Goal: Transaction & Acquisition: Purchase product/service

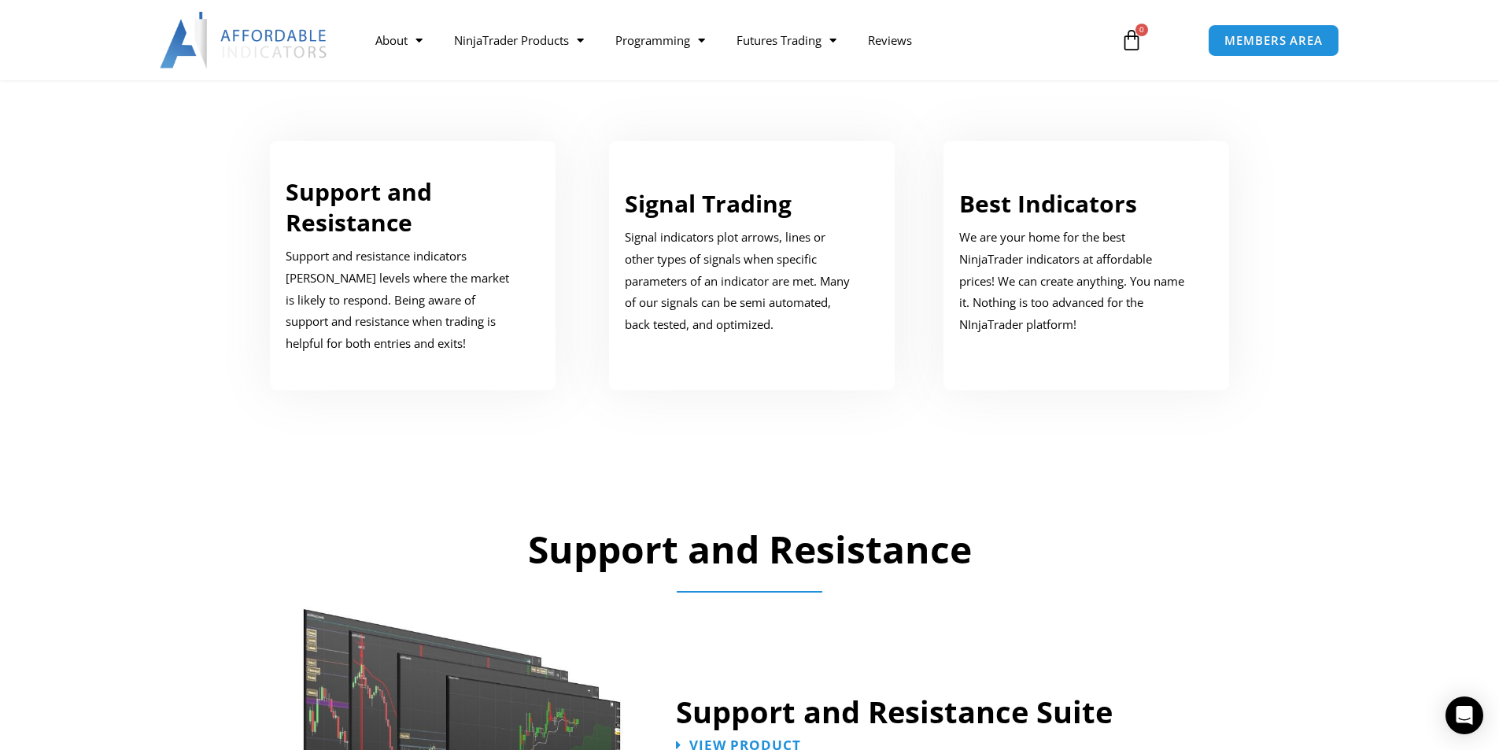
scroll to position [865, 0]
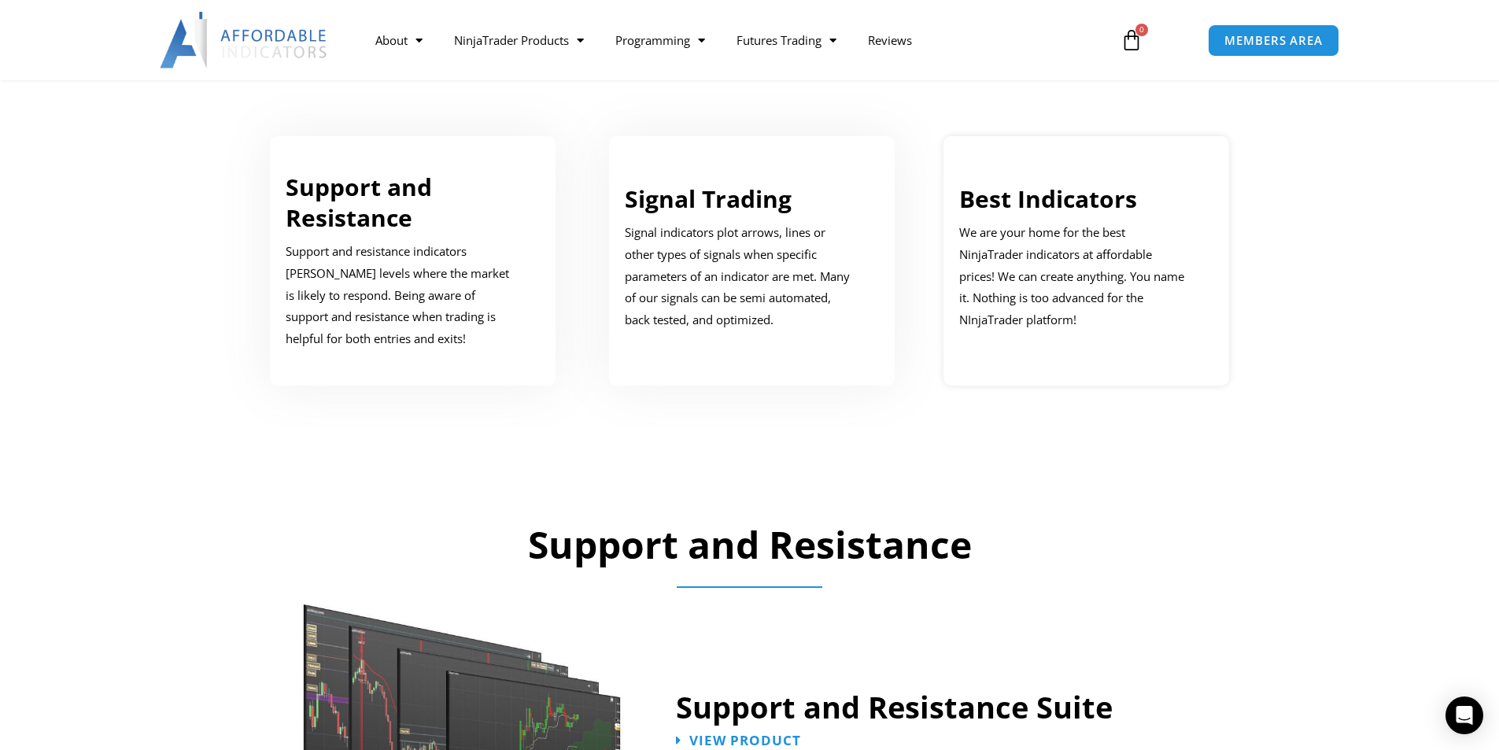
click at [1109, 271] on p "We are your home for the best NinjaTrader indicators at affordable prices! We c…" at bounding box center [1074, 276] width 231 height 109
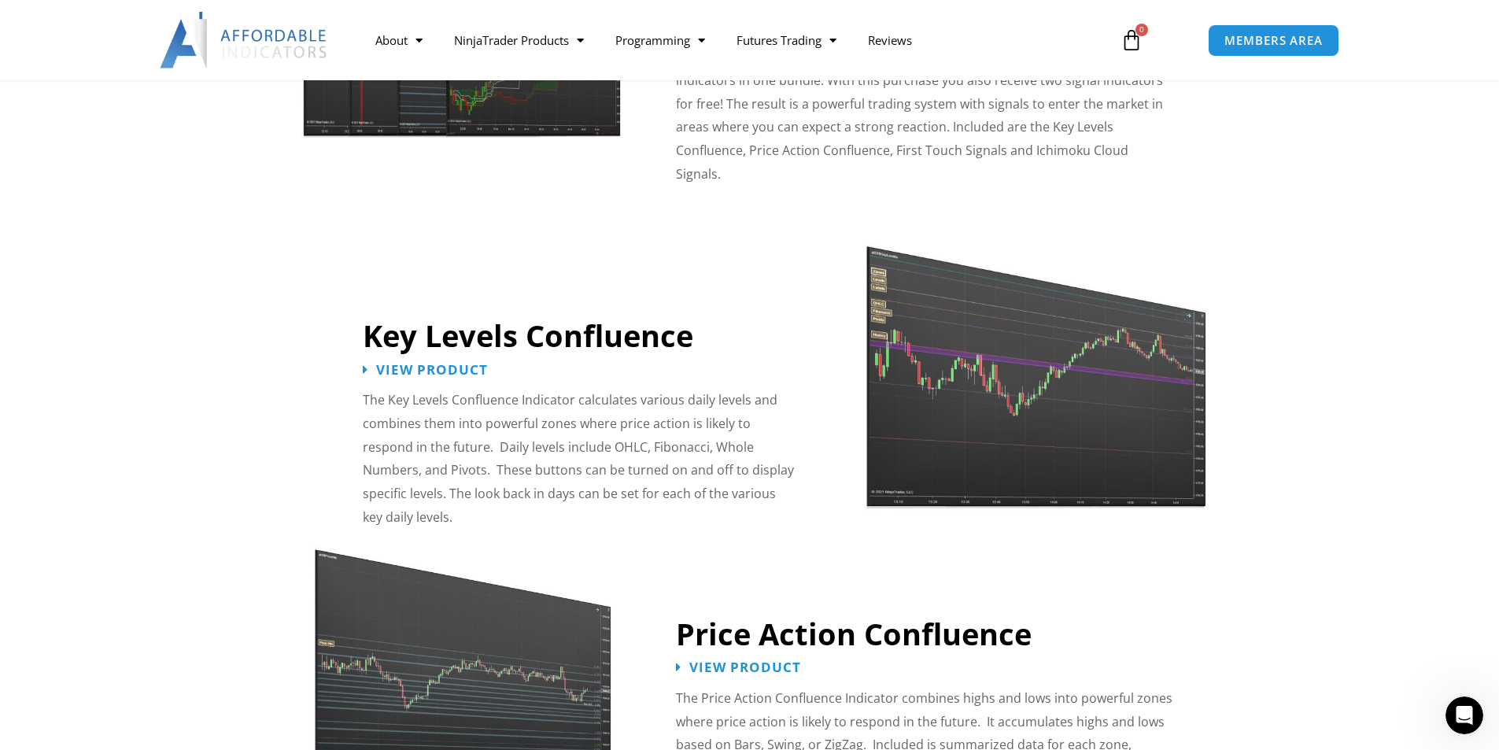
scroll to position [1573, 0]
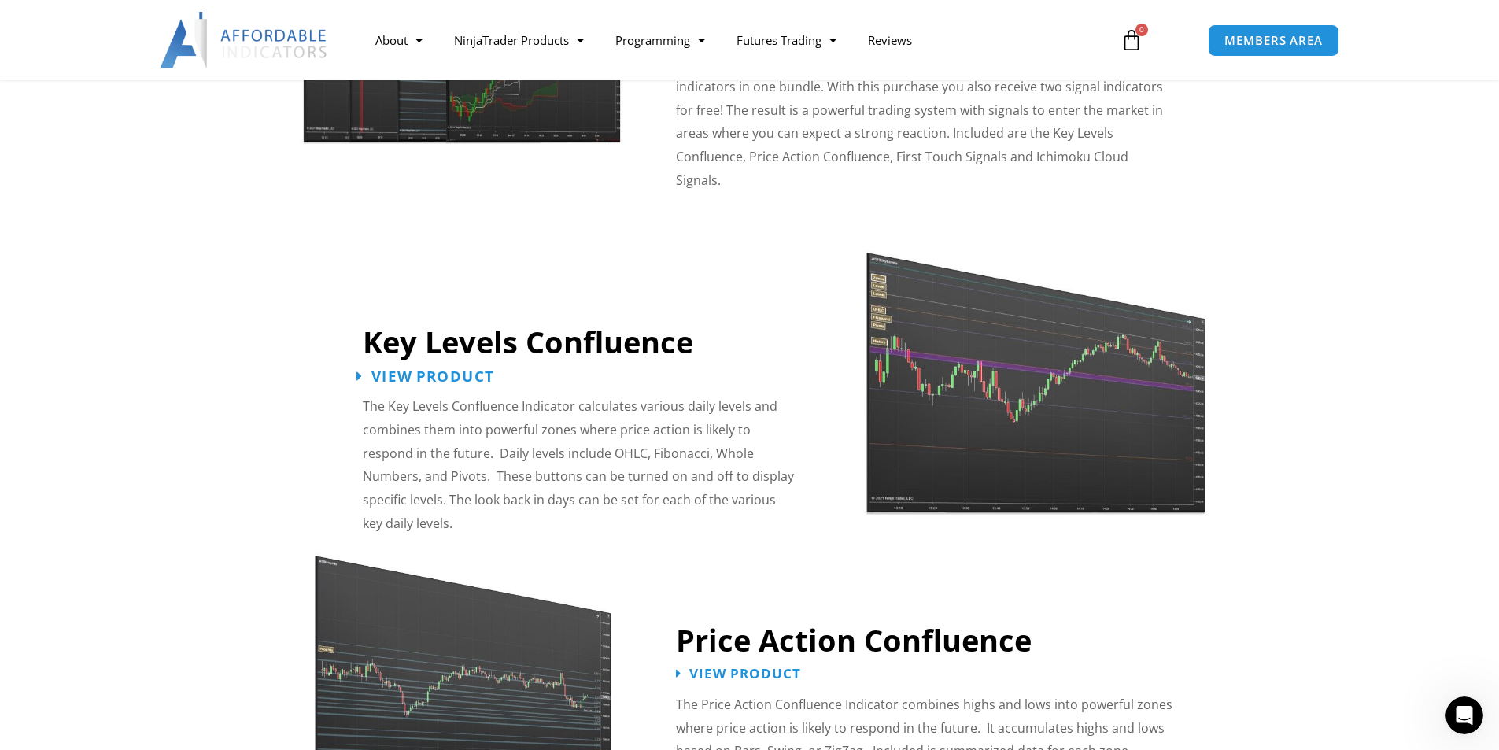
click at [393, 368] on span "View Product" at bounding box center [432, 375] width 123 height 15
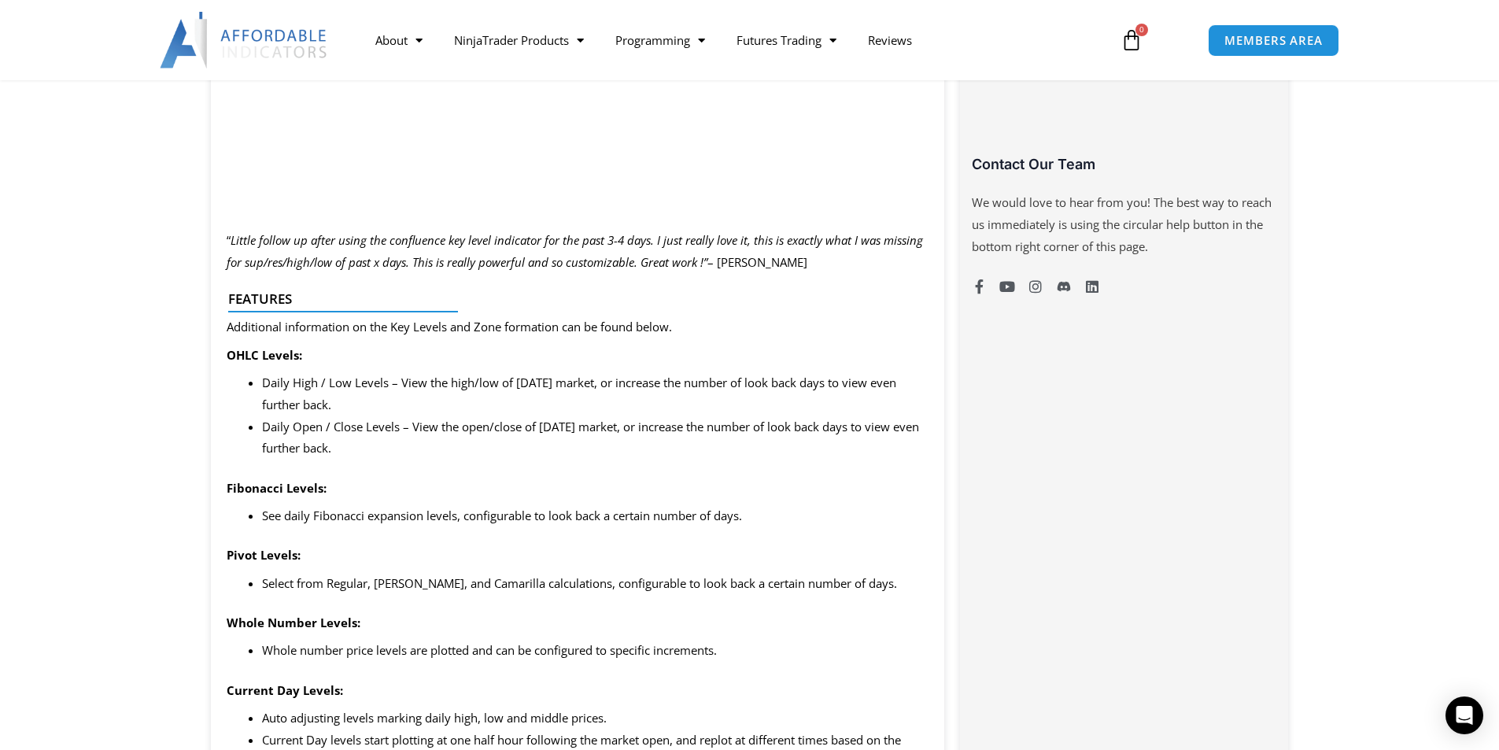
scroll to position [787, 0]
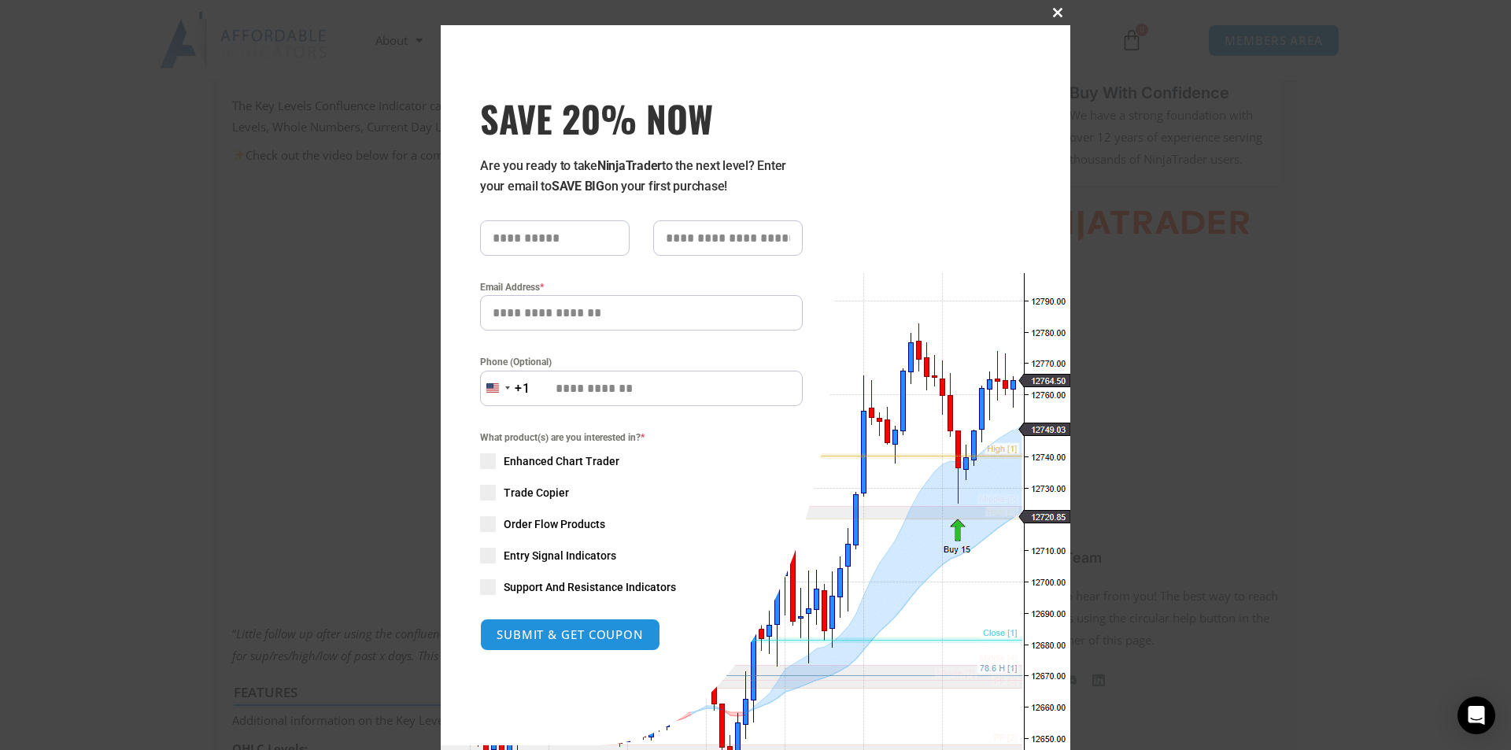
click at [1054, 10] on span "SAVE 20% NOW popup" at bounding box center [1057, 12] width 25 height 9
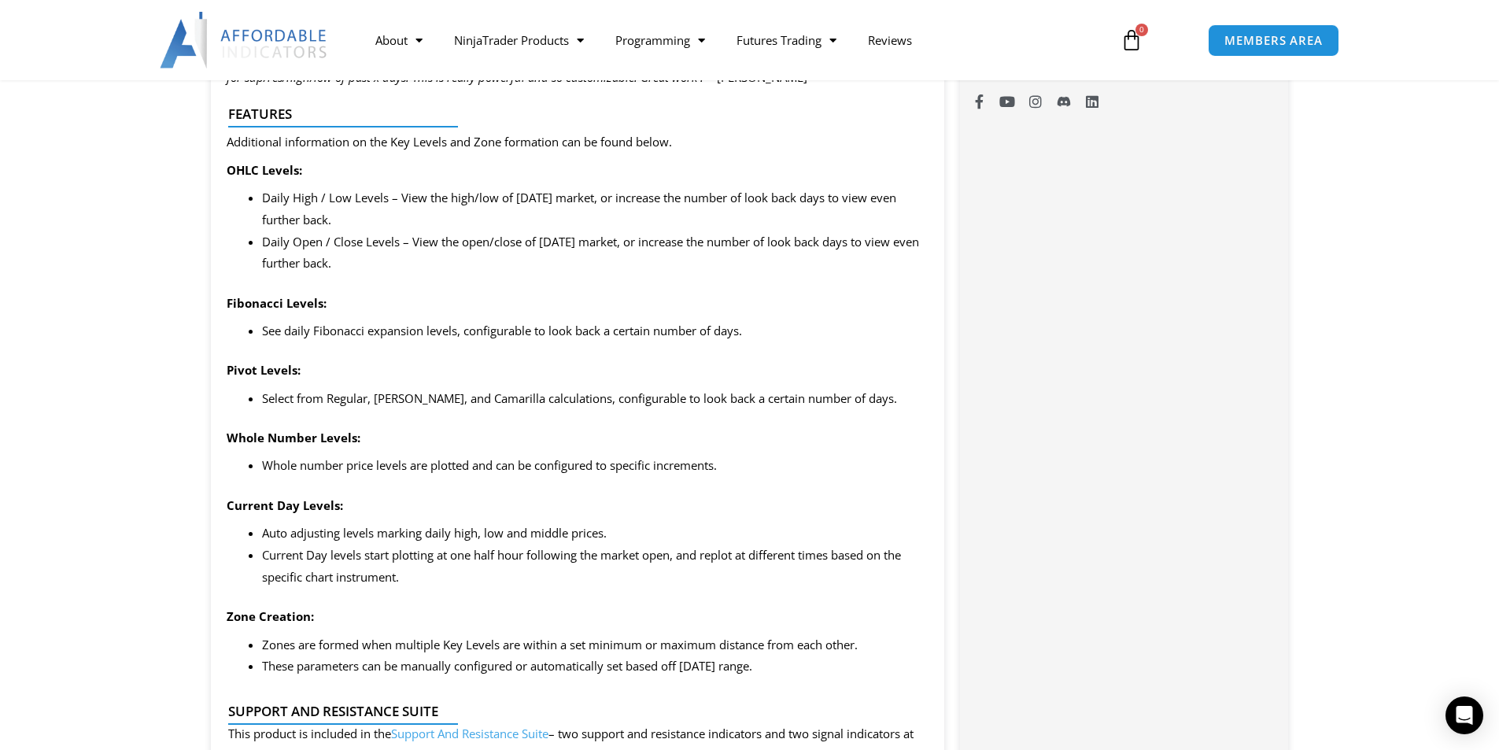
scroll to position [1337, 0]
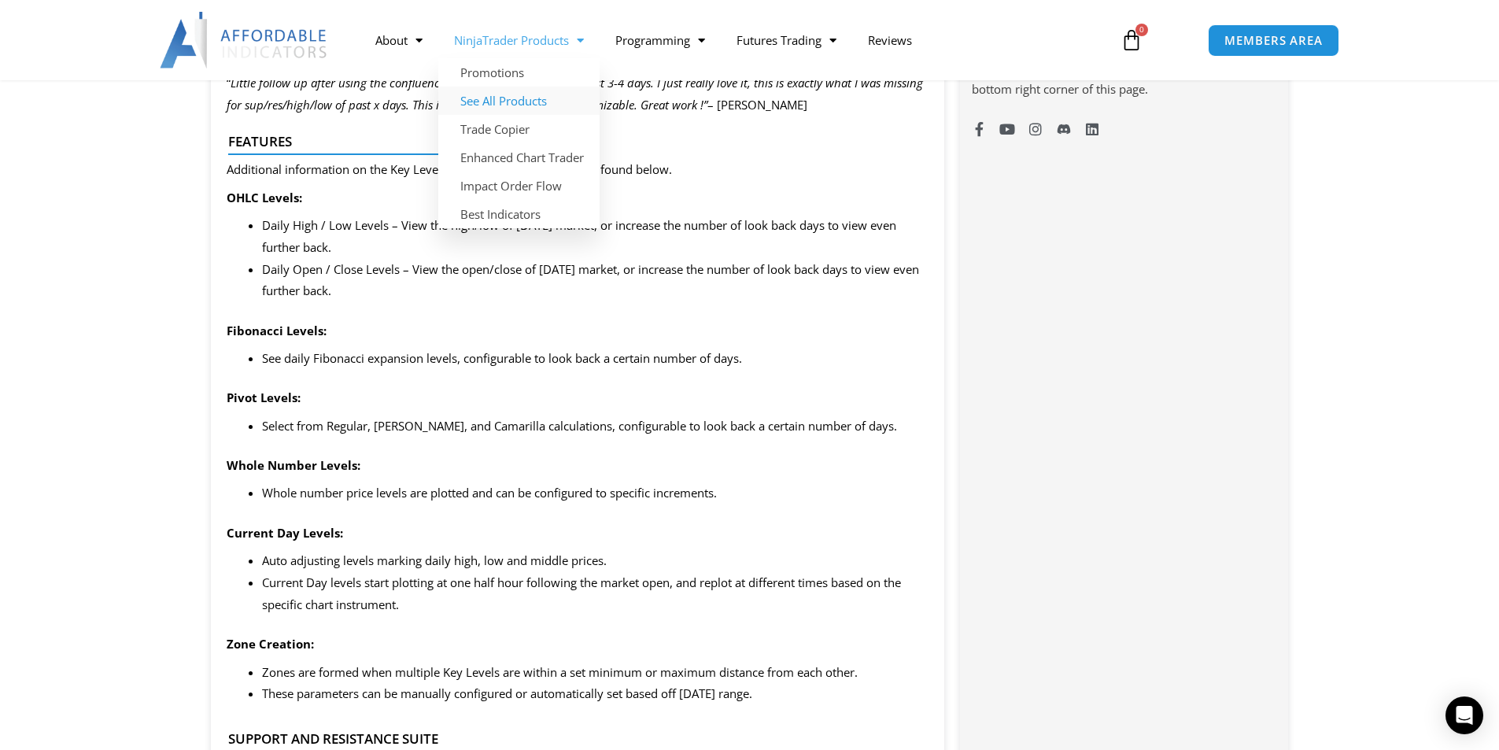
click at [495, 101] on link "See All Products" at bounding box center [518, 101] width 161 height 28
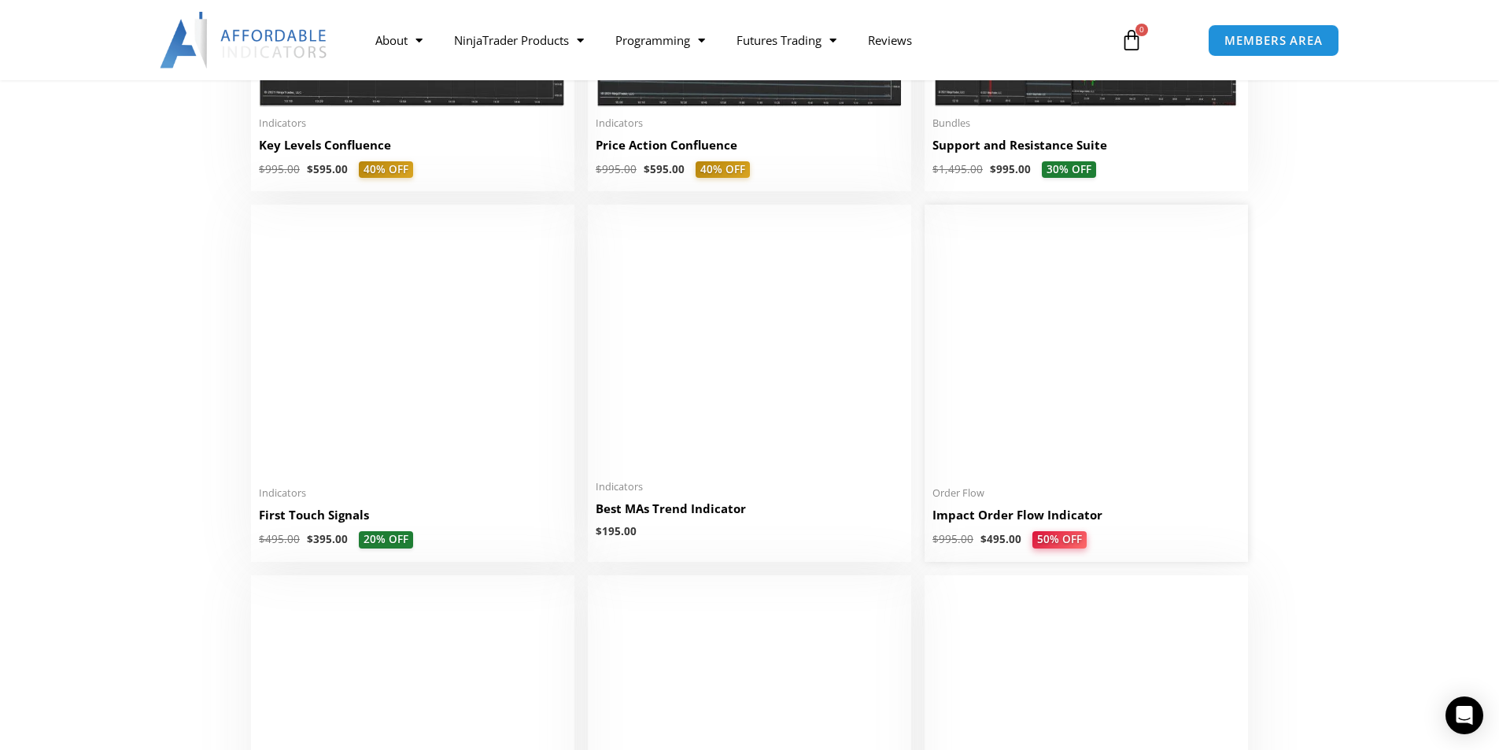
scroll to position [2439, 0]
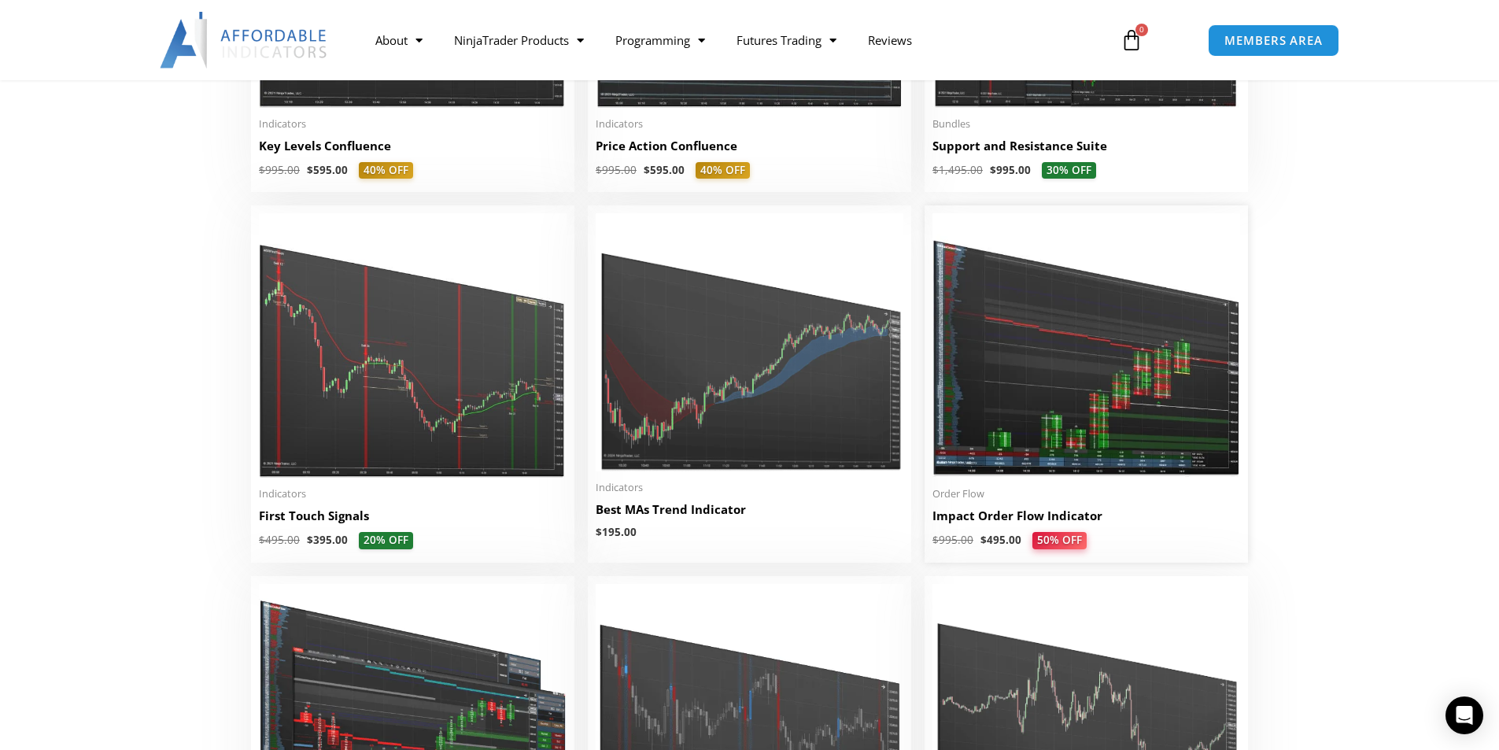
click at [1201, 397] on img at bounding box center [1086, 345] width 308 height 264
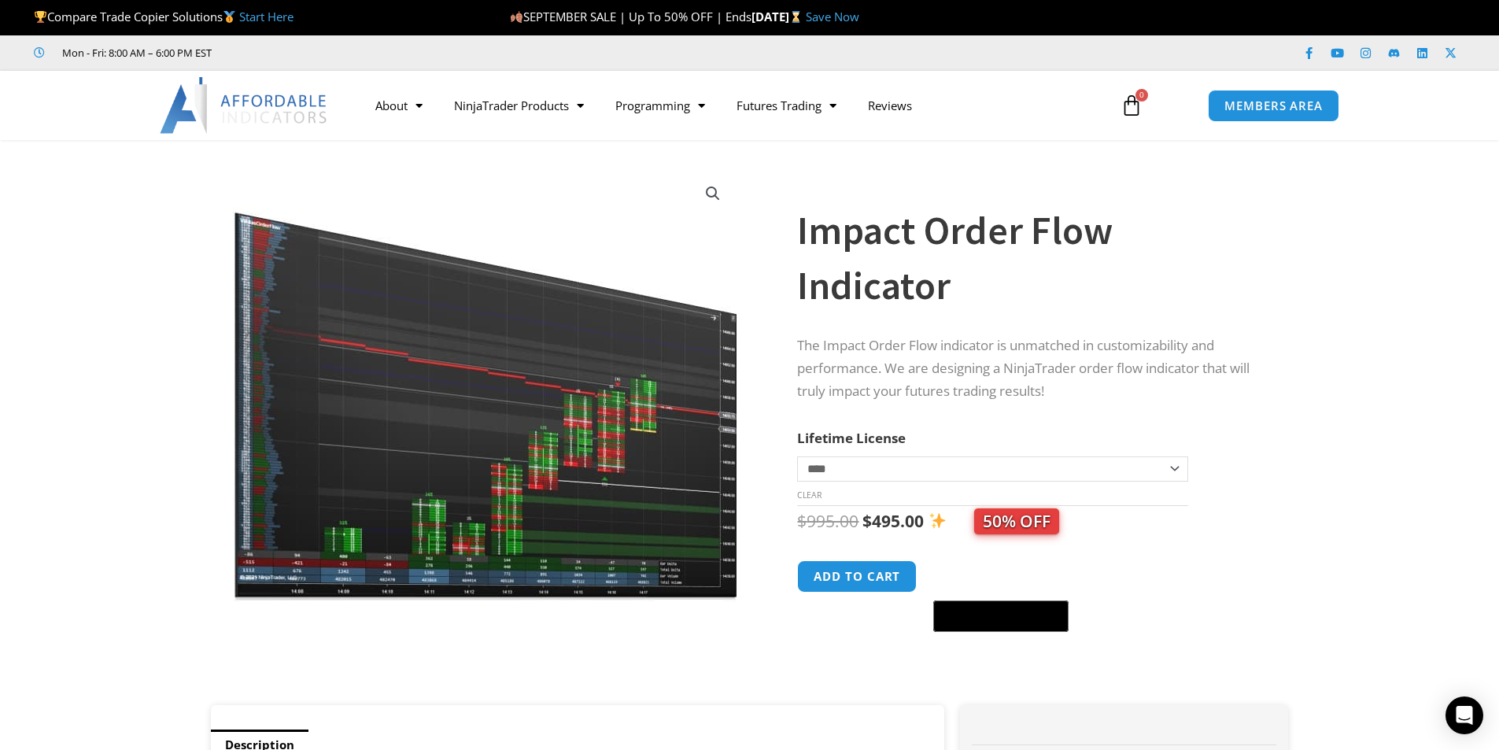
click at [624, 515] on img at bounding box center [486, 385] width 506 height 435
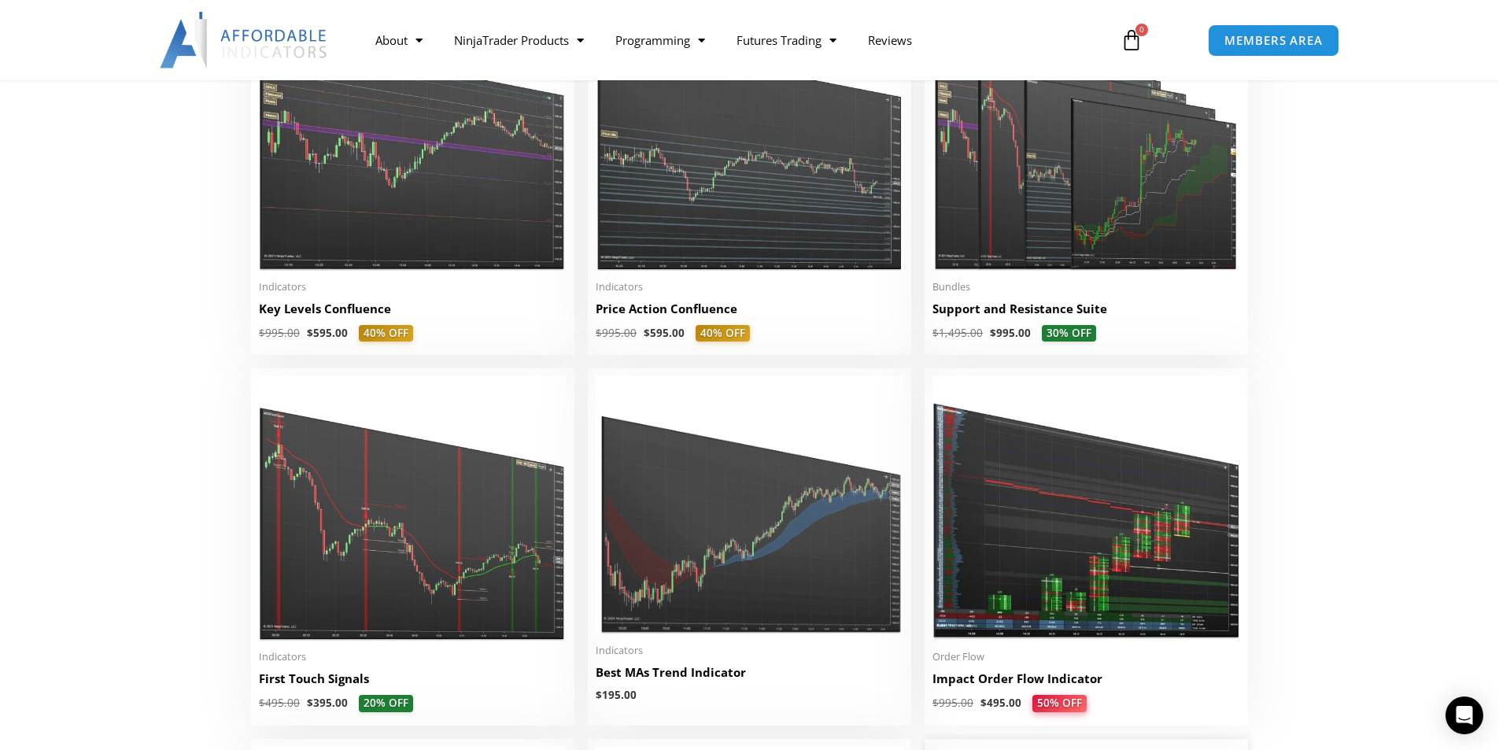
scroll to position [2124, 0]
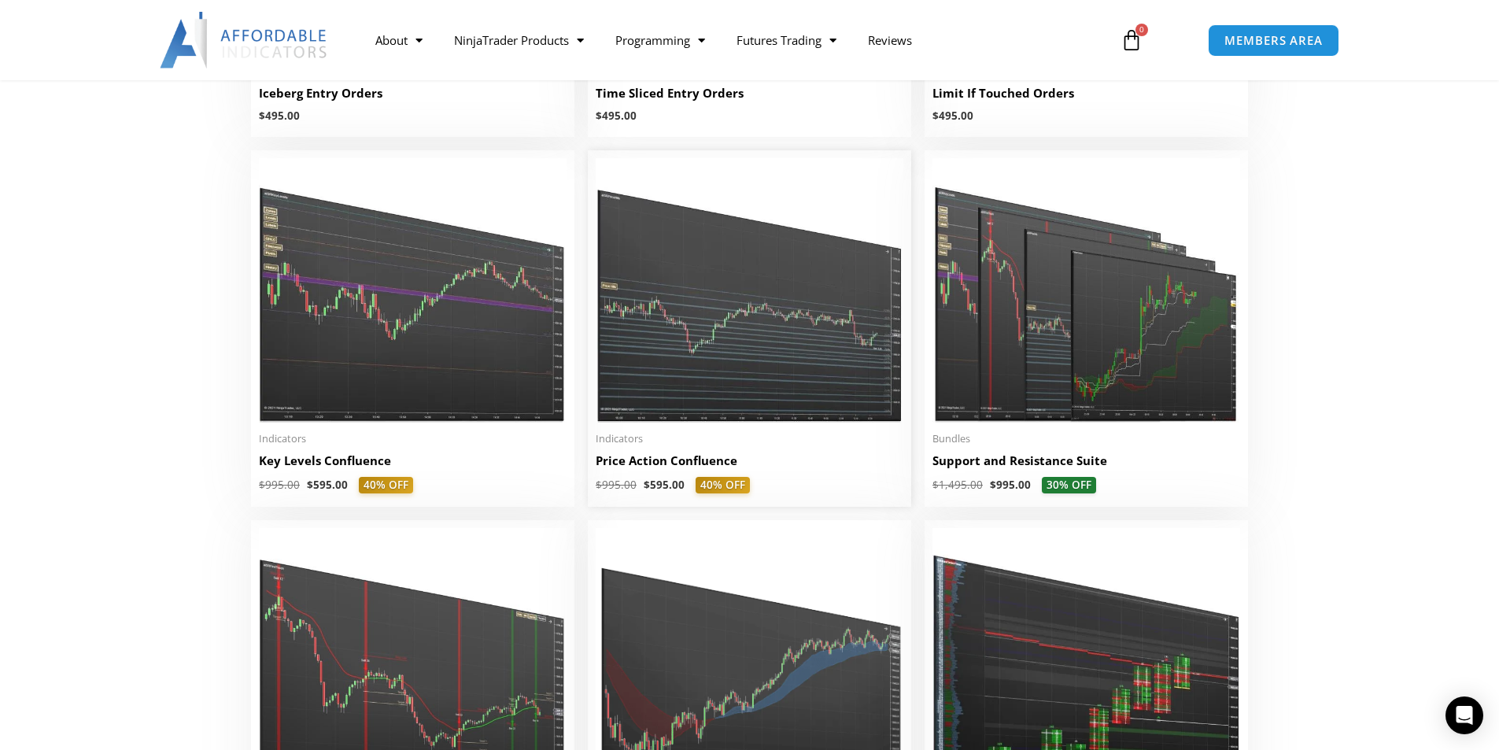
click at [721, 374] on img at bounding box center [750, 290] width 308 height 264
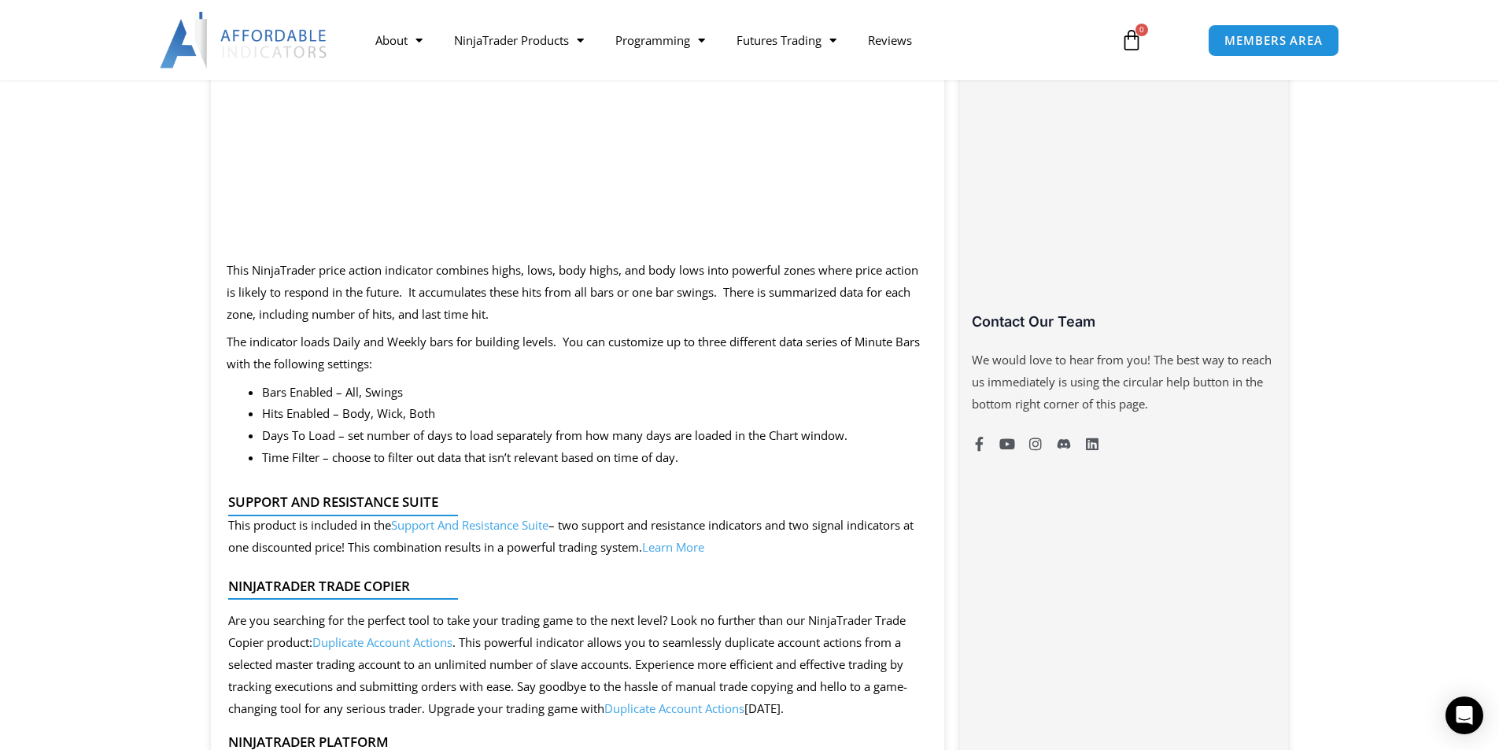
scroll to position [551, 0]
